Goal: Navigation & Orientation: Find specific page/section

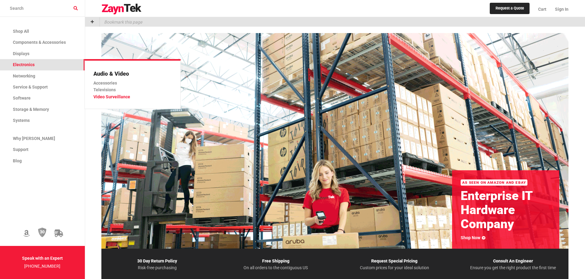
click at [119, 95] on link "Video Surveillance" at bounding box center [130, 96] width 74 height 7
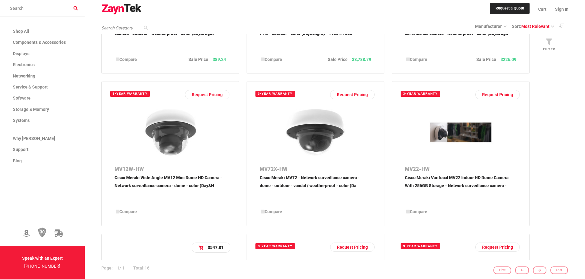
scroll to position [278, 0]
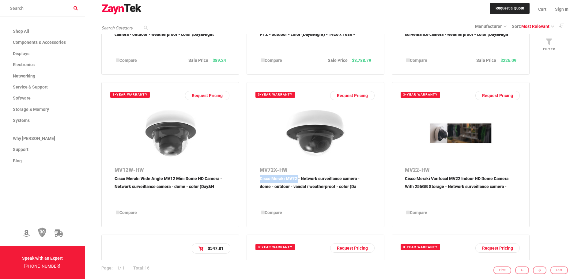
drag, startPoint x: 253, startPoint y: 175, endPoint x: 298, endPoint y: 177, distance: 44.8
click at [298, 177] on link "3-year warranty Request Pricing MV72X-HW Cisco Meraki MV72 - Network surveillan…" at bounding box center [316, 154] width 138 height 145
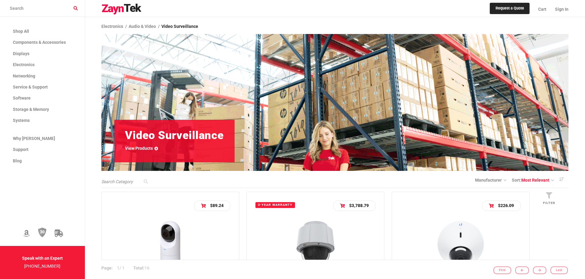
scroll to position [0, 0]
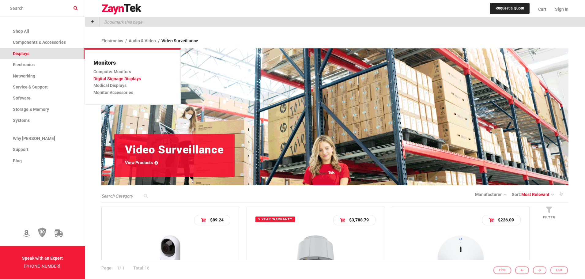
click at [111, 76] on link "Digital Signage Displays" at bounding box center [130, 78] width 74 height 7
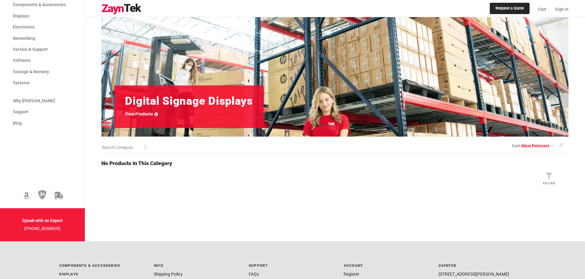
scroll to position [50, 0]
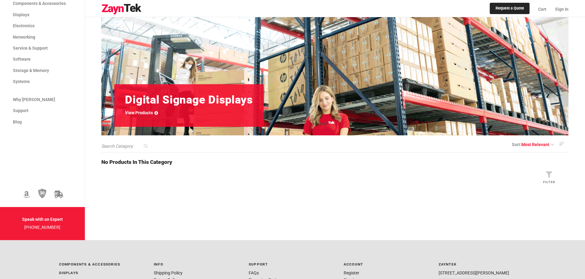
click at [200, 105] on h1 "Digital Signage Displays" at bounding box center [189, 100] width 128 height 10
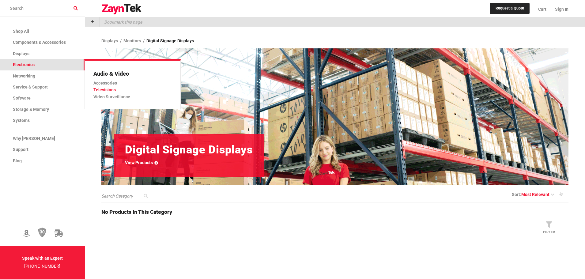
click at [110, 90] on link "Televisions" at bounding box center [130, 89] width 74 height 7
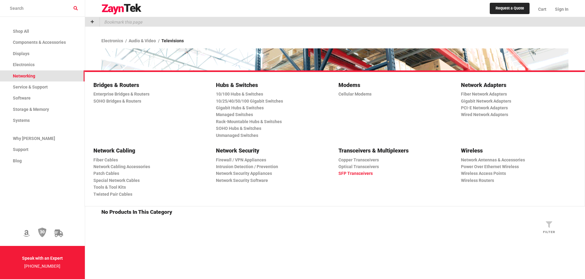
click at [357, 171] on link "SFP Transceivers" at bounding box center [394, 173] width 110 height 7
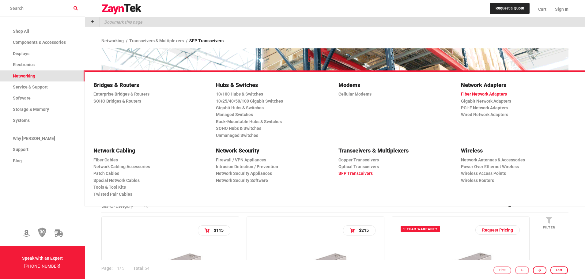
click at [499, 95] on link "Fiber Network Adapters" at bounding box center [516, 94] width 110 height 7
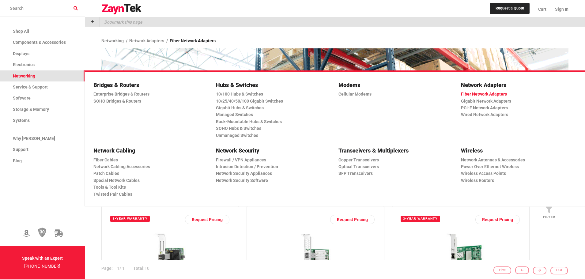
click at [499, 95] on link "Fiber Network Adapters" at bounding box center [516, 94] width 110 height 7
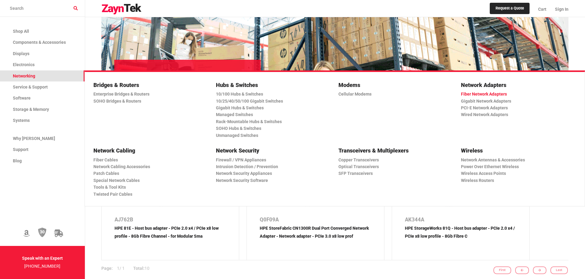
scroll to position [77, 0]
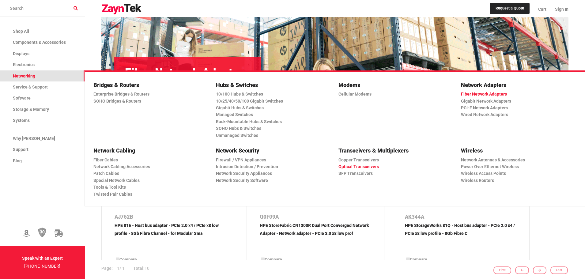
click at [359, 165] on link "Optical Transceivers" at bounding box center [394, 166] width 110 height 7
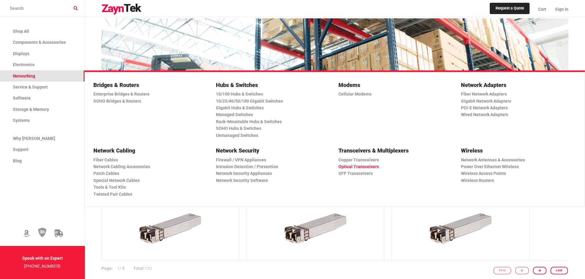
scroll to position [25, 0]
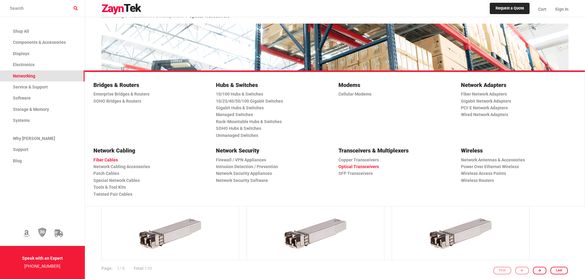
click at [109, 161] on link "Fiber Cables" at bounding box center [148, 160] width 110 height 7
